Goal: Transaction & Acquisition: Book appointment/travel/reservation

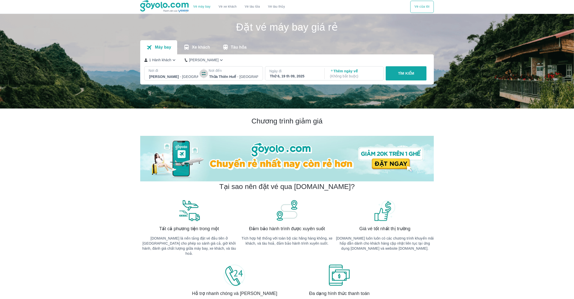
click at [202, 74] on icon "button" at bounding box center [204, 74] width 4 height 4
click at [299, 70] on p "Ngày đi" at bounding box center [294, 71] width 50 height 5
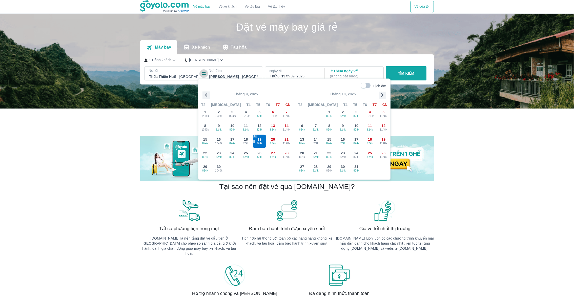
click at [204, 73] on icon "button" at bounding box center [203, 73] width 5 height 5
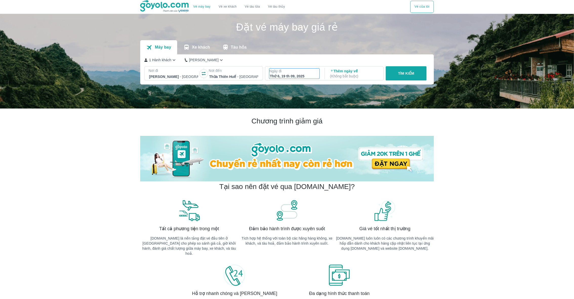
click at [301, 72] on p "Ngày đi" at bounding box center [294, 71] width 50 height 5
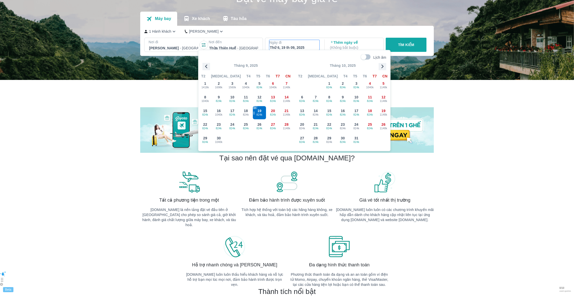
scroll to position [29, 0]
click at [178, 44] on div "[GEOGRAPHIC_DATA] - [GEOGRAPHIC_DATA]" at bounding box center [174, 47] width 50 height 7
click at [159, 46] on div at bounding box center [173, 48] width 49 height 6
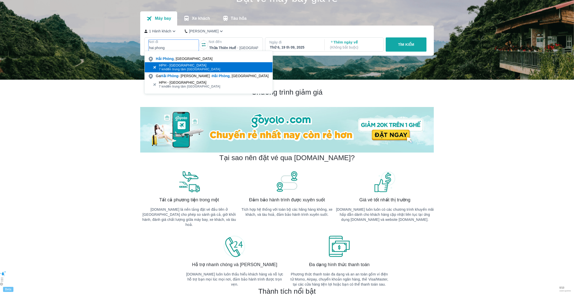
type input "hai phong"
click at [169, 70] on span "7 km đến trung tâm [GEOGRAPHIC_DATA]" at bounding box center [190, 69] width 62 height 4
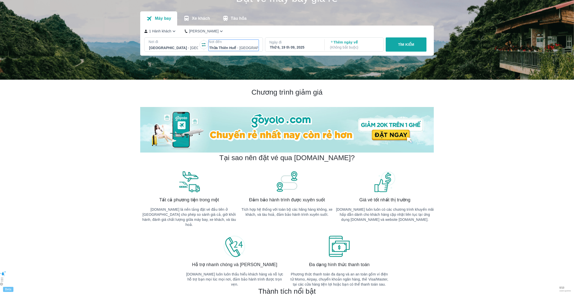
click at [222, 47] on div at bounding box center [233, 48] width 49 height 6
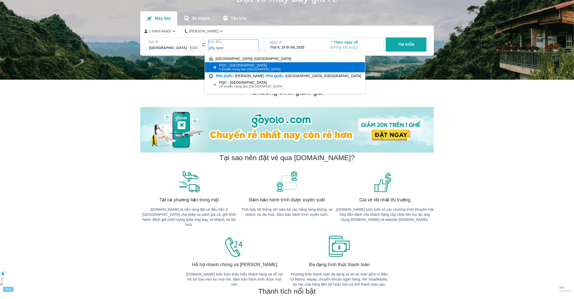
type input "phu quoc"
click at [234, 62] on div "PQC - [GEOGRAPHIC_DATA] 9 km đến trung tâm [GEOGRAPHIC_DATA]" at bounding box center [285, 67] width 160 height 10
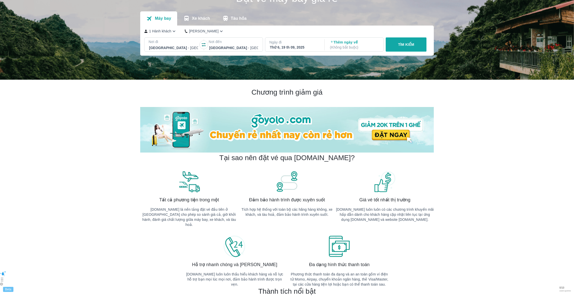
click at [295, 45] on div "Thứ 6, 19 th 09, 2025" at bounding box center [294, 47] width 49 height 5
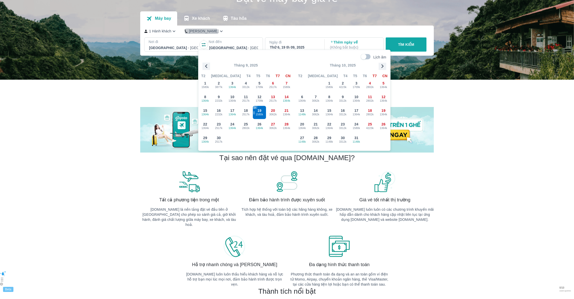
click at [201, 33] on button "[PERSON_NAME]" at bounding box center [204, 31] width 39 height 5
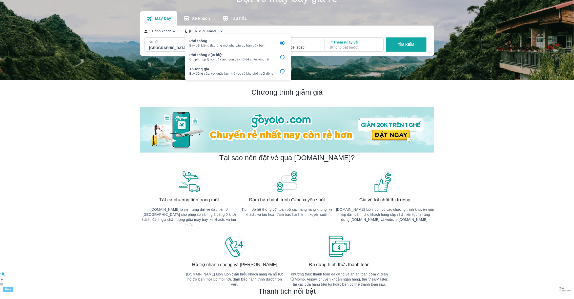
drag, startPoint x: 201, startPoint y: 33, endPoint x: 201, endPoint y: 40, distance: 6.8
click at [201, 40] on p "Phổ thông" at bounding box center [231, 40] width 84 height 5
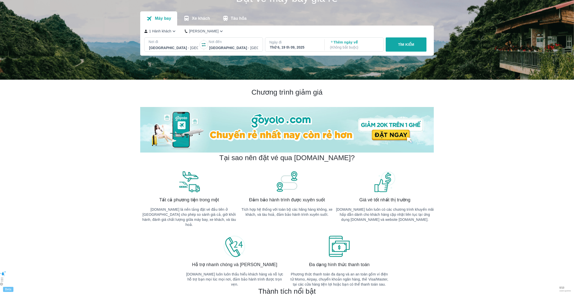
click at [290, 19] on div "Máy bay Xe khách Tàu hỏa" at bounding box center [287, 18] width 294 height 14
